Goal: Communication & Community: Share content

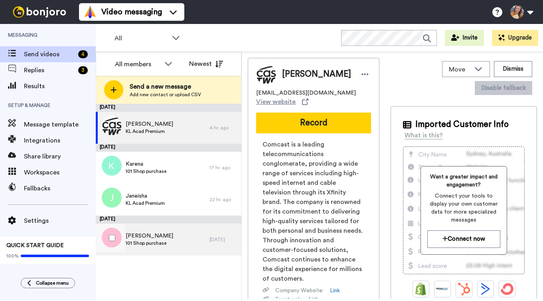
click at [173, 240] on div "[PERSON_NAME] 101 Shop purchase" at bounding box center [153, 239] width 114 height 32
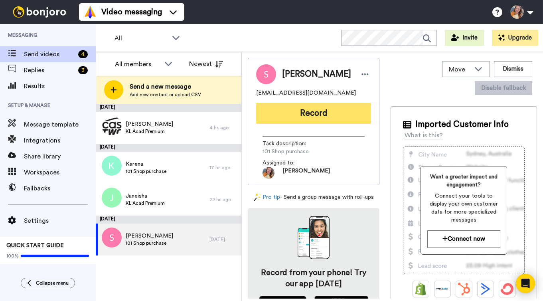
click at [316, 115] on button "Record" at bounding box center [313, 113] width 115 height 21
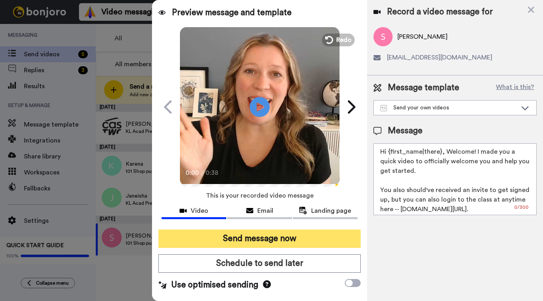
click at [272, 239] on button "Send message now" at bounding box center [259, 238] width 202 height 18
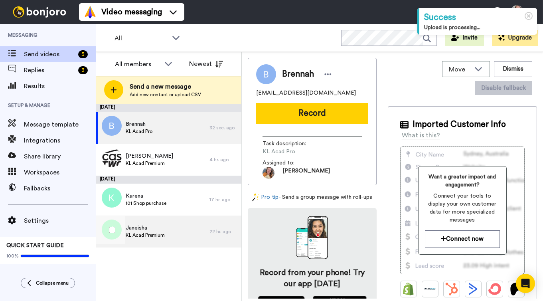
click at [148, 241] on div "Janeisha KL Acad Premium" at bounding box center [153, 231] width 114 height 32
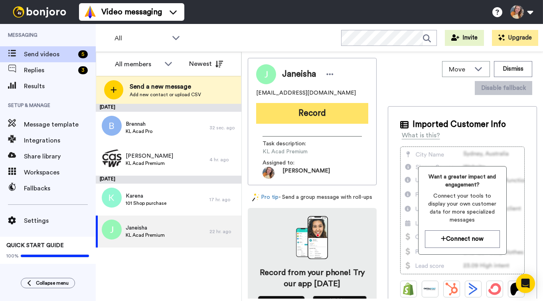
click at [328, 112] on button "Record" at bounding box center [312, 113] width 112 height 21
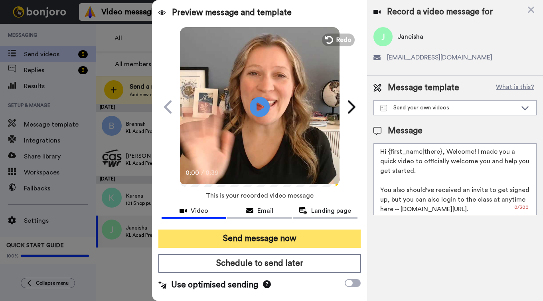
click at [266, 241] on button "Send message now" at bounding box center [259, 238] width 202 height 18
